Goal: Find specific page/section: Find specific page/section

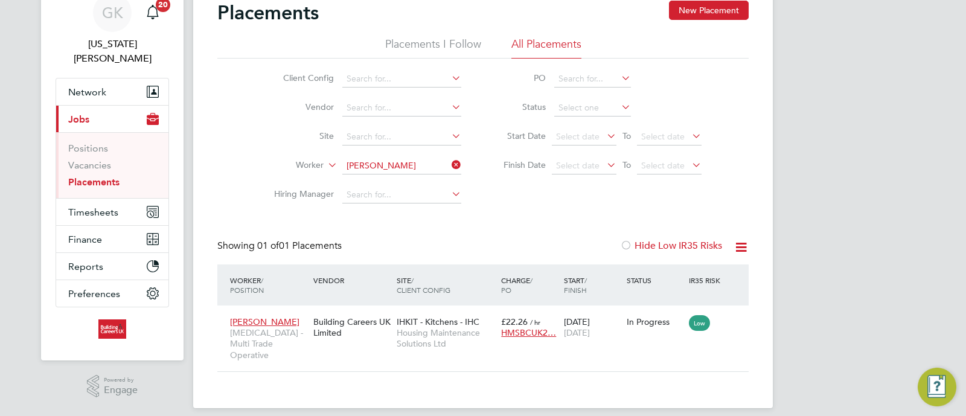
scroll to position [11, 57]
click at [101, 159] on link "Vacancies" at bounding box center [89, 164] width 43 height 11
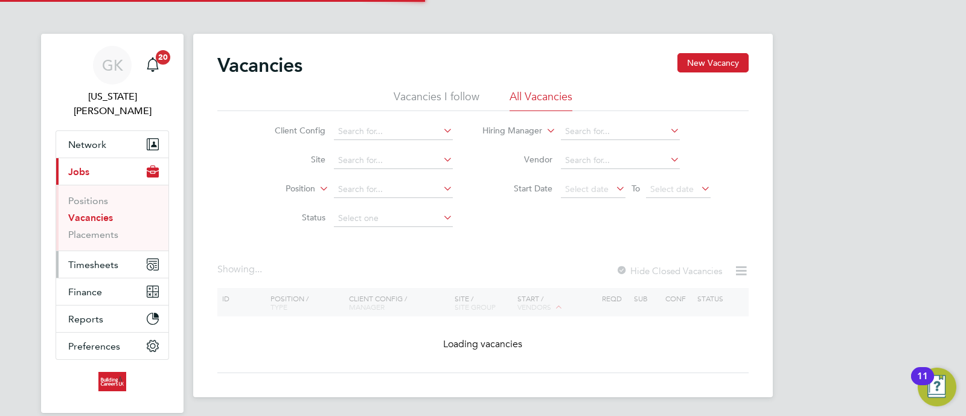
click at [112, 255] on button "Timesheets" at bounding box center [112, 264] width 112 height 27
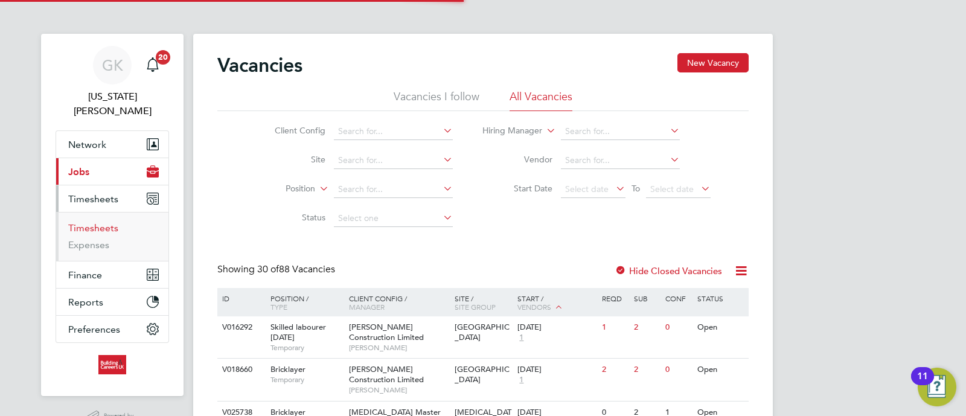
drag, startPoint x: 99, startPoint y: 209, endPoint x: 126, endPoint y: 219, distance: 28.3
click at [99, 222] on link "Timesheets" at bounding box center [93, 227] width 50 height 11
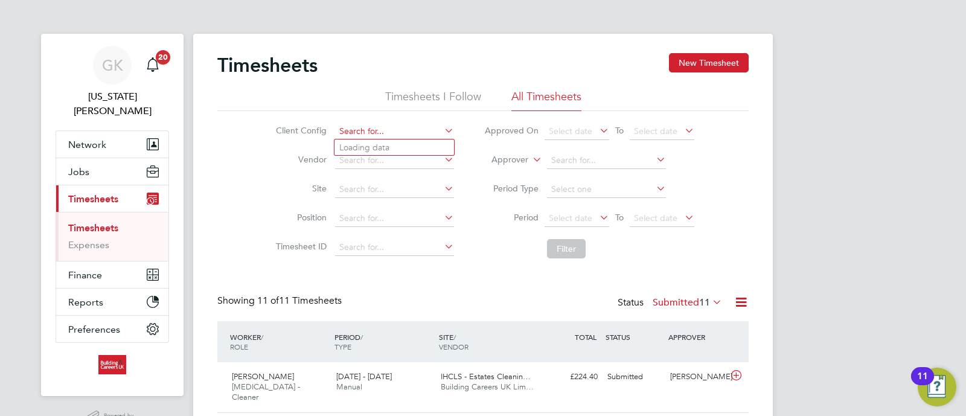
click at [384, 128] on input at bounding box center [394, 131] width 119 height 17
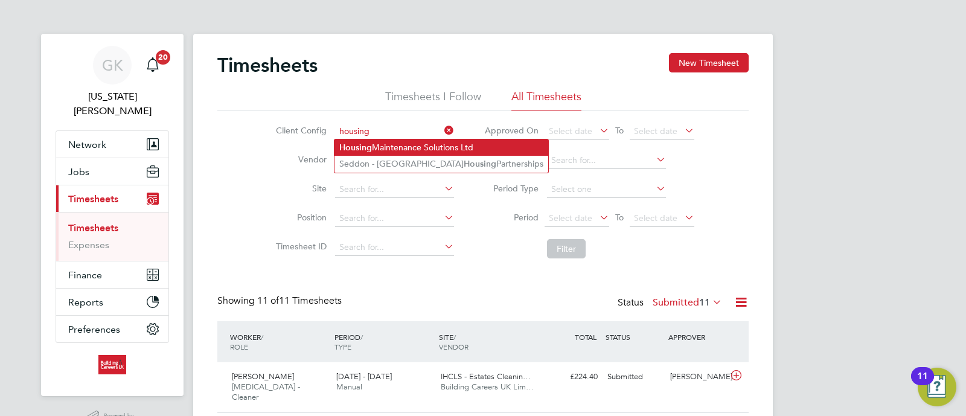
click at [389, 139] on li "Housing Maintenance Solutions Ltd" at bounding box center [441, 147] width 214 height 16
type input "Housing Maintenance Solutions Ltd"
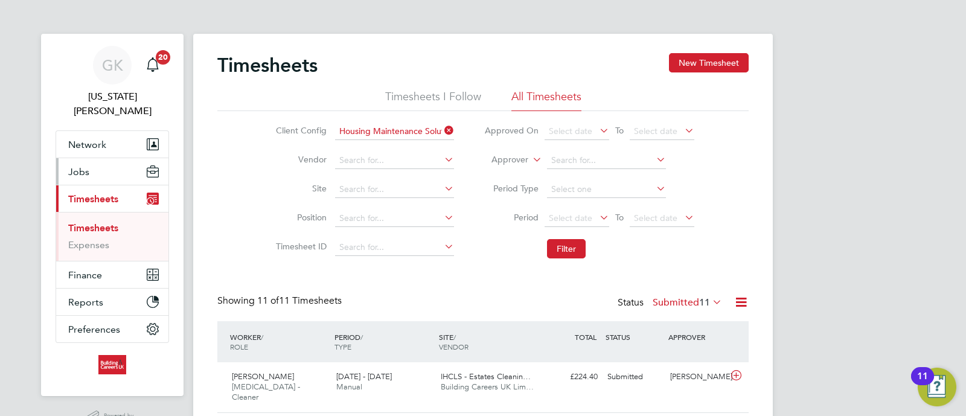
click at [98, 158] on button "Jobs" at bounding box center [112, 171] width 112 height 27
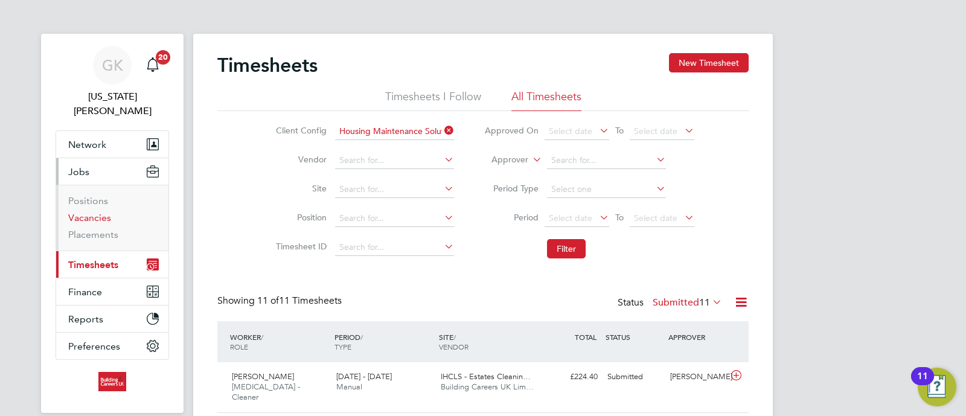
click at [93, 212] on link "Vacancies" at bounding box center [89, 217] width 43 height 11
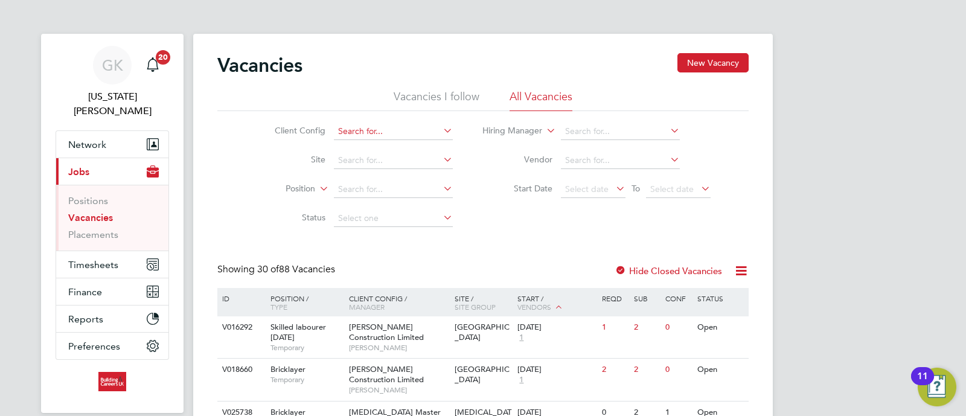
click at [368, 131] on input at bounding box center [393, 131] width 119 height 17
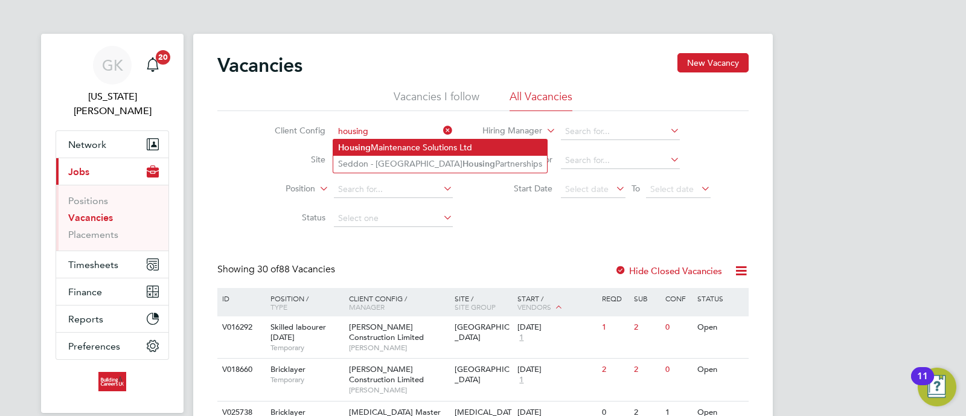
click at [383, 143] on li "Housing Maintenance Solutions Ltd" at bounding box center [440, 147] width 214 height 16
type input "Housing Maintenance Solutions Ltd"
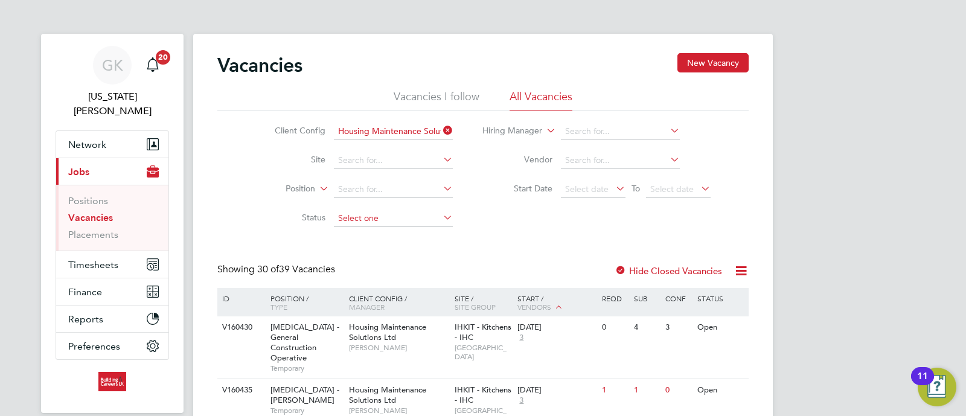
click at [366, 210] on input at bounding box center [393, 218] width 119 height 17
click at [366, 264] on li "Open" at bounding box center [392, 266] width 119 height 16
type input "Open"
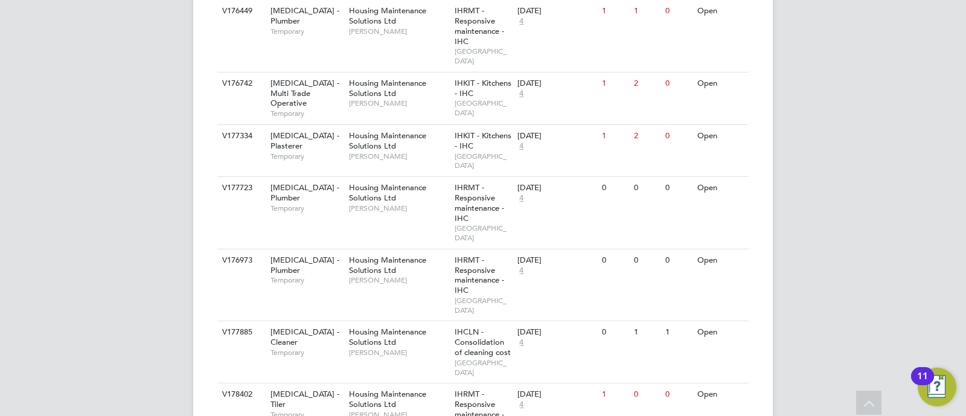
scroll to position [1617, 0]
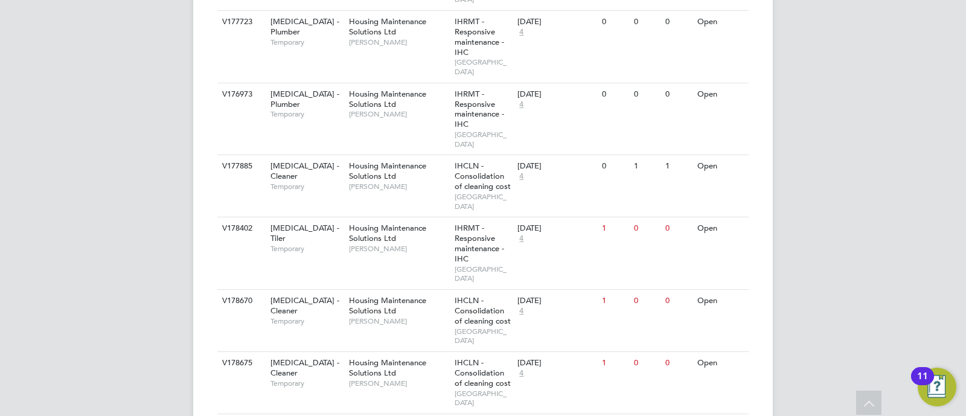
scroll to position [1641, 0]
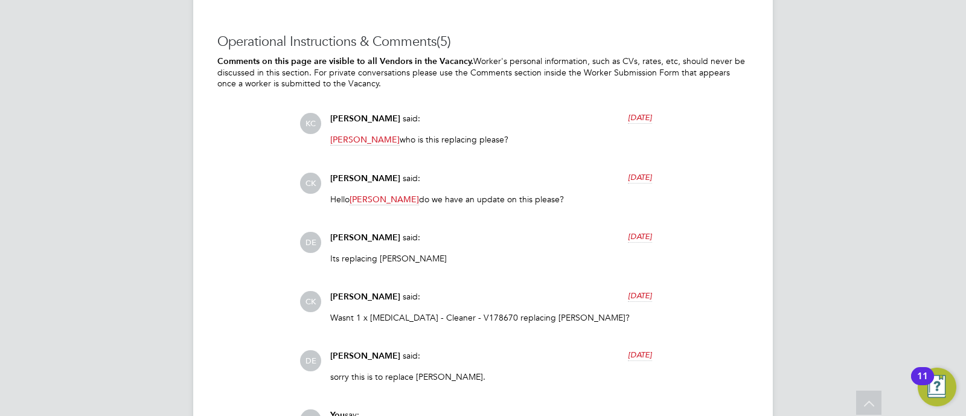
scroll to position [1378, 0]
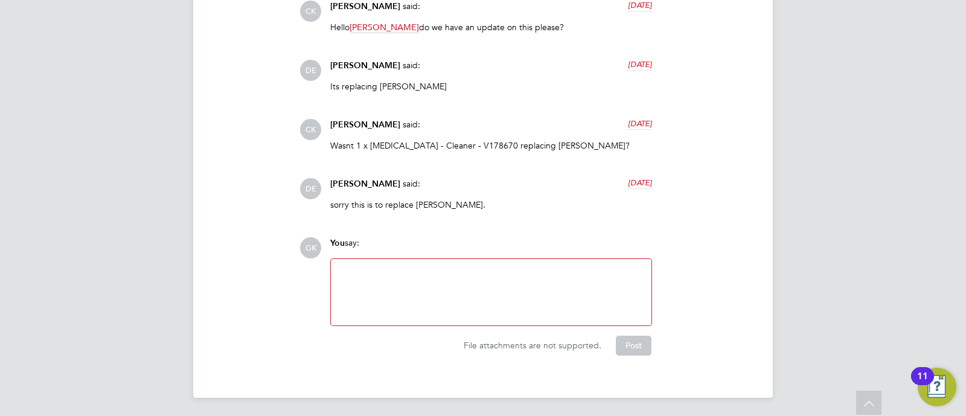
click at [501, 140] on p "Wasnt 1 x HMS - Cleaner - V178670 replacing Ann Mullins?" at bounding box center [491, 145] width 322 height 11
click at [462, 205] on p "sorry this is to replace Mollie Goldstein." at bounding box center [491, 204] width 322 height 11
click at [471, 205] on p "sorry this is to replace Mollie Goldstein." at bounding box center [491, 204] width 322 height 11
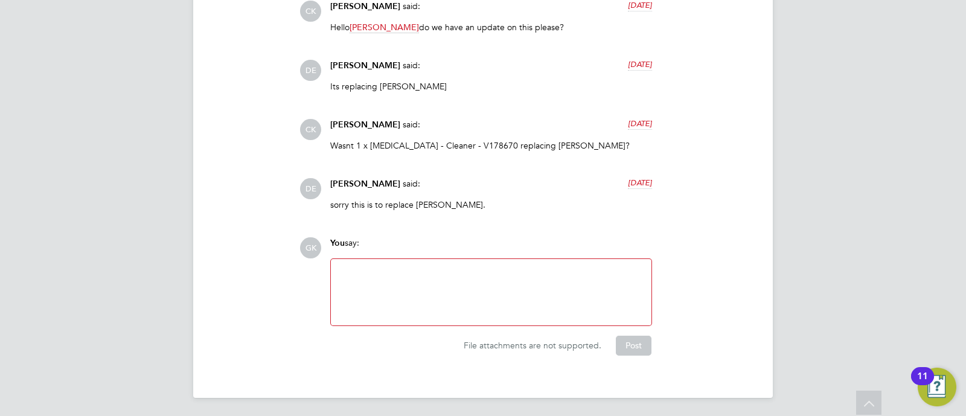
click at [471, 205] on p "sorry this is to replace Mollie Goldstein." at bounding box center [491, 204] width 322 height 11
drag, startPoint x: 485, startPoint y: 209, endPoint x: 495, endPoint y: 208, distance: 9.7
click at [489, 209] on p "sorry this is to replace Mollie Goldstein." at bounding box center [491, 204] width 322 height 11
drag, startPoint x: 495, startPoint y: 208, endPoint x: 505, endPoint y: 206, distance: 9.8
click at [499, 206] on p "sorry this is to replace Mollie Goldstein." at bounding box center [491, 204] width 322 height 11
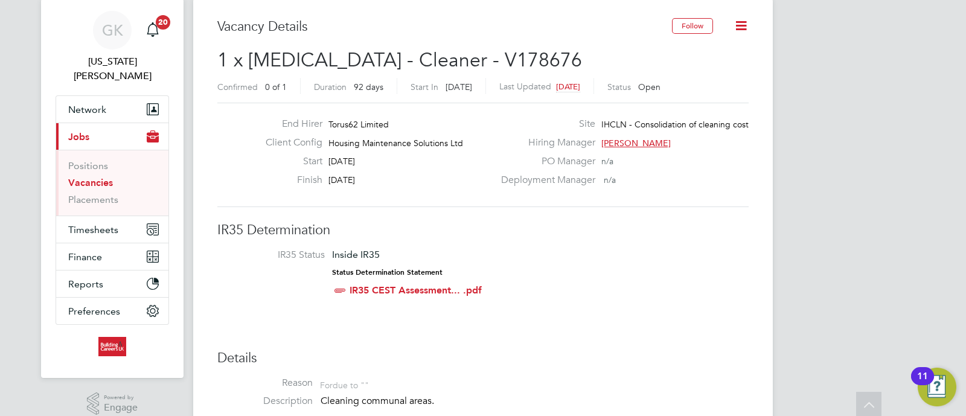
scroll to position [0, 0]
